Goal: Task Accomplishment & Management: Use online tool/utility

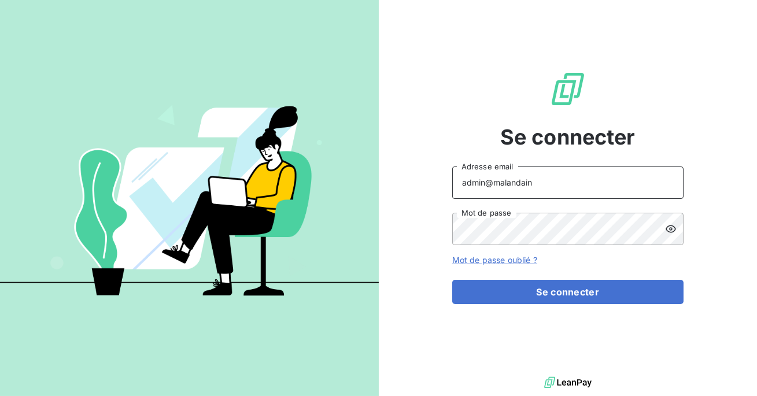
click at [565, 187] on input "admin@malandain" at bounding box center [567, 182] width 231 height 32
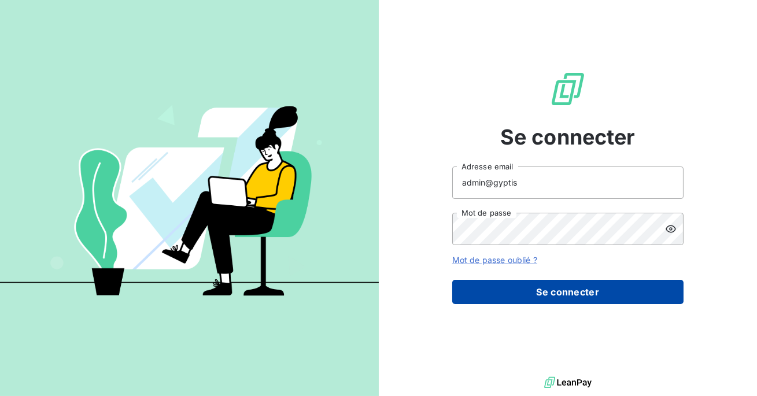
type input "admin@gyptis"
click at [547, 298] on button "Se connecter" at bounding box center [567, 292] width 231 height 24
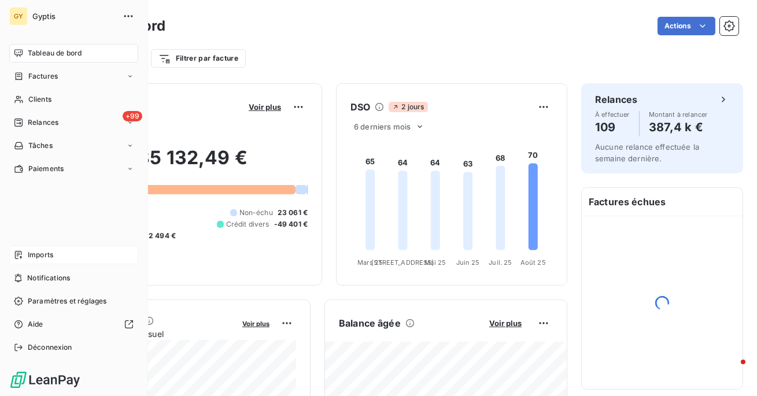
click at [31, 255] on span "Imports" at bounding box center [40, 255] width 25 height 10
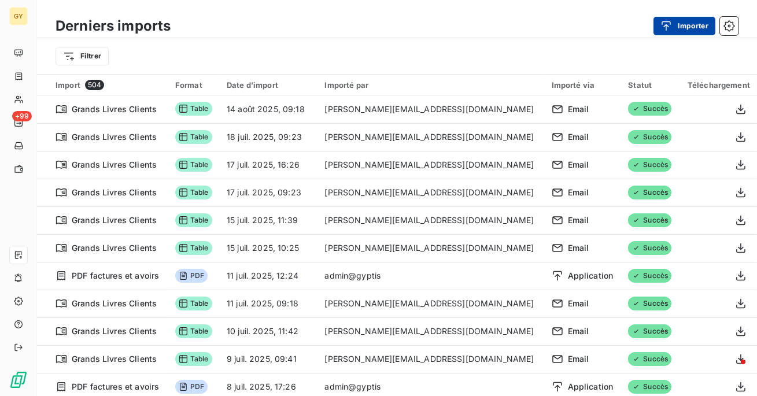
click at [674, 26] on div "button" at bounding box center [668, 26] width 17 height 12
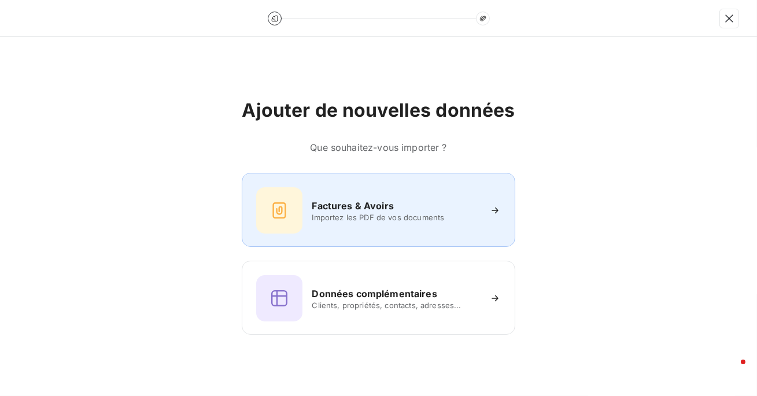
click at [422, 218] on span "Importez les PDF de vos documents" at bounding box center [396, 217] width 168 height 9
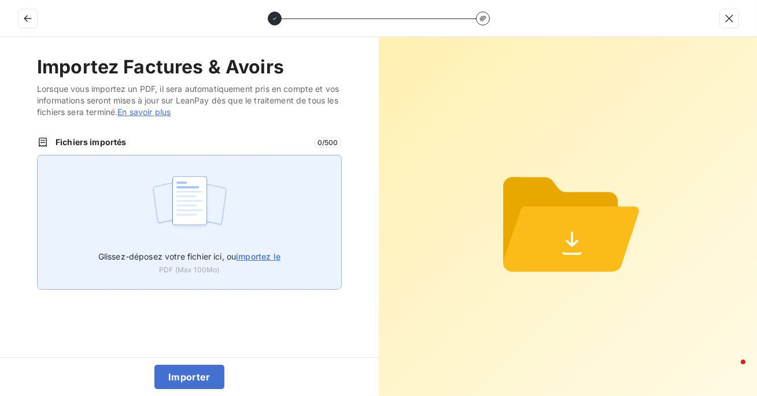
click at [270, 229] on div "Glissez-déposez votre fichier ici, ou importez le PDF (Max 100Mo)" at bounding box center [189, 222] width 305 height 135
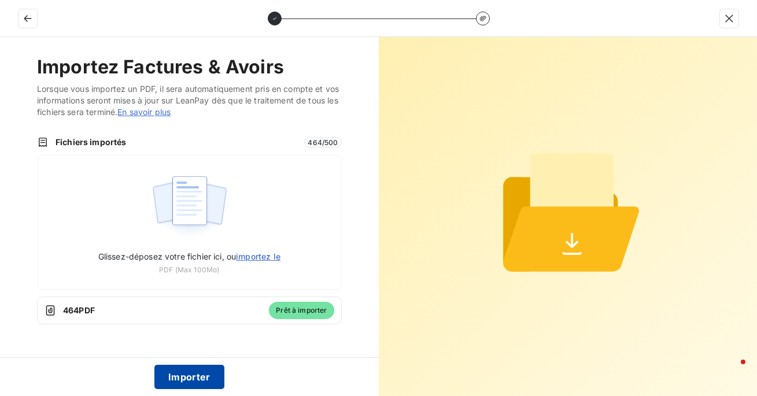
click at [180, 375] on button "Importer" at bounding box center [189, 377] width 70 height 24
